Goal: Find specific page/section: Find specific page/section

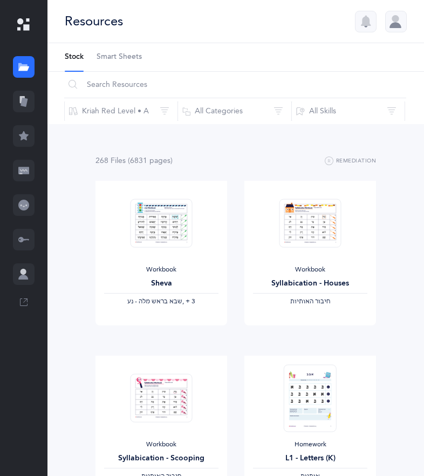
click at [26, 23] on icon at bounding box center [23, 24] width 13 height 13
click at [15, 265] on div at bounding box center [24, 274] width 22 height 22
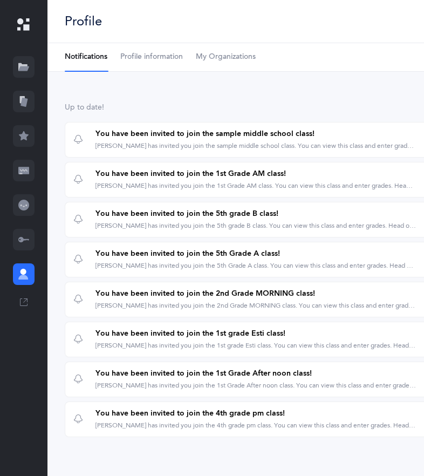
click at [29, 270] on div at bounding box center [24, 274] width 22 height 22
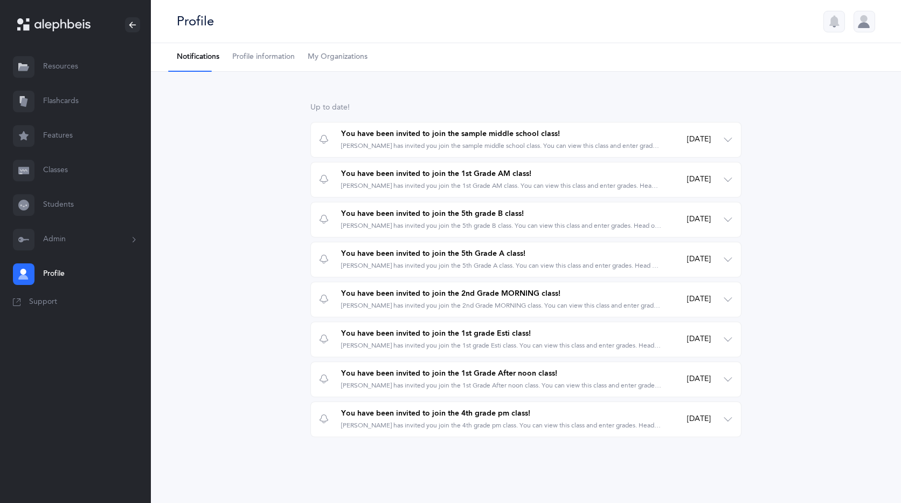
click at [18, 304] on icon at bounding box center [17, 302] width 8 height 8
